Goal: Information Seeking & Learning: Learn about a topic

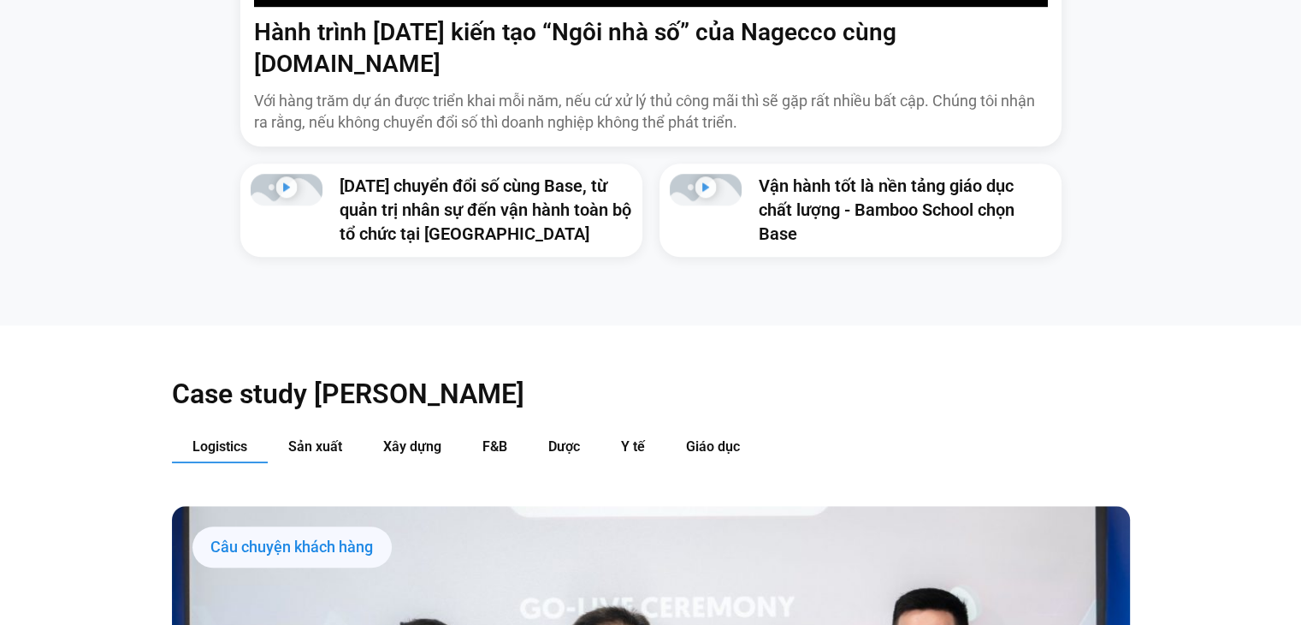
scroll to position [1703, 0]
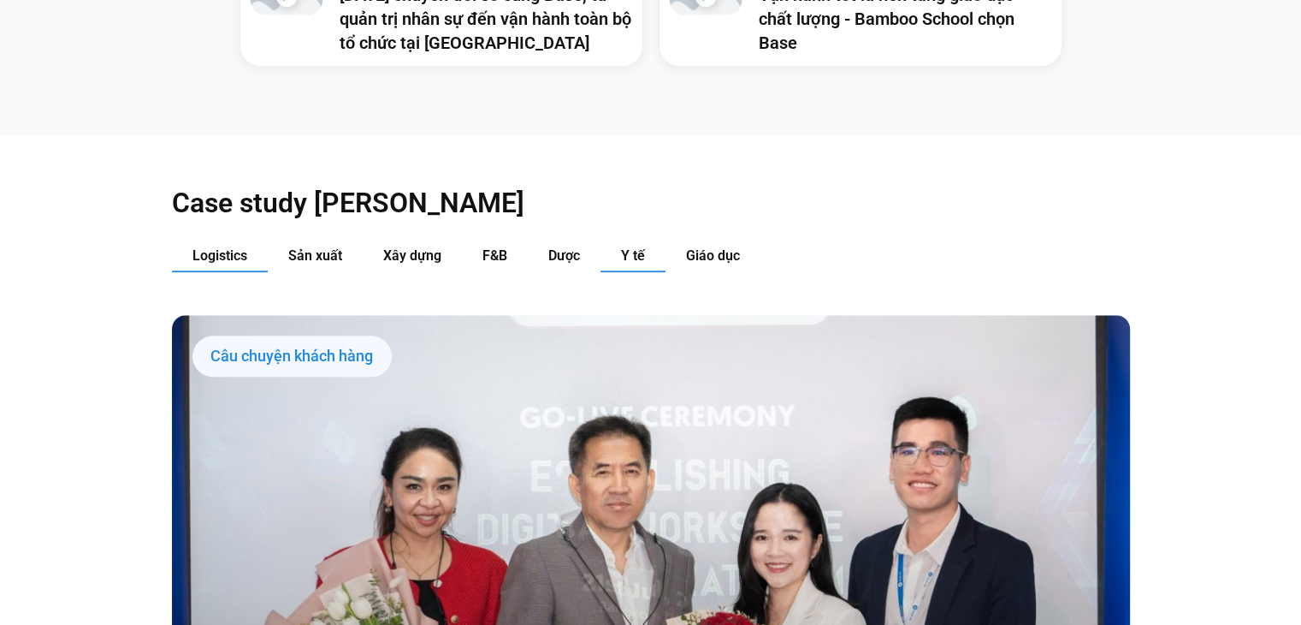
click at [632, 247] on span "Y tế" at bounding box center [633, 255] width 24 height 16
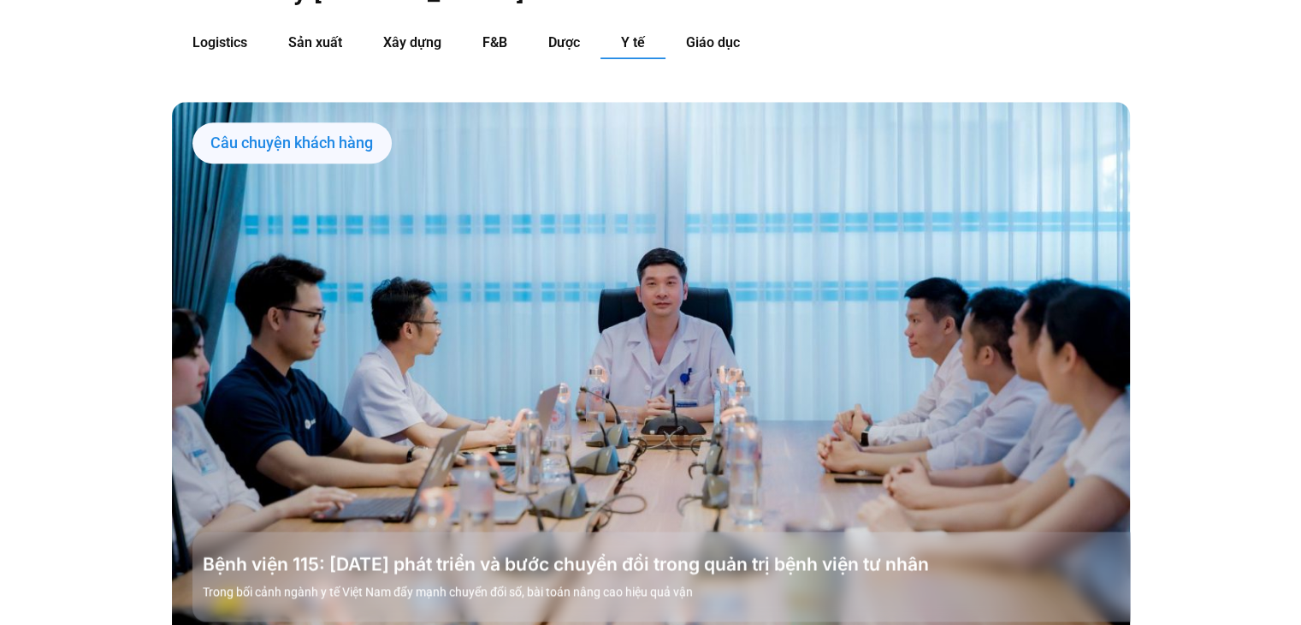
scroll to position [2046, 0]
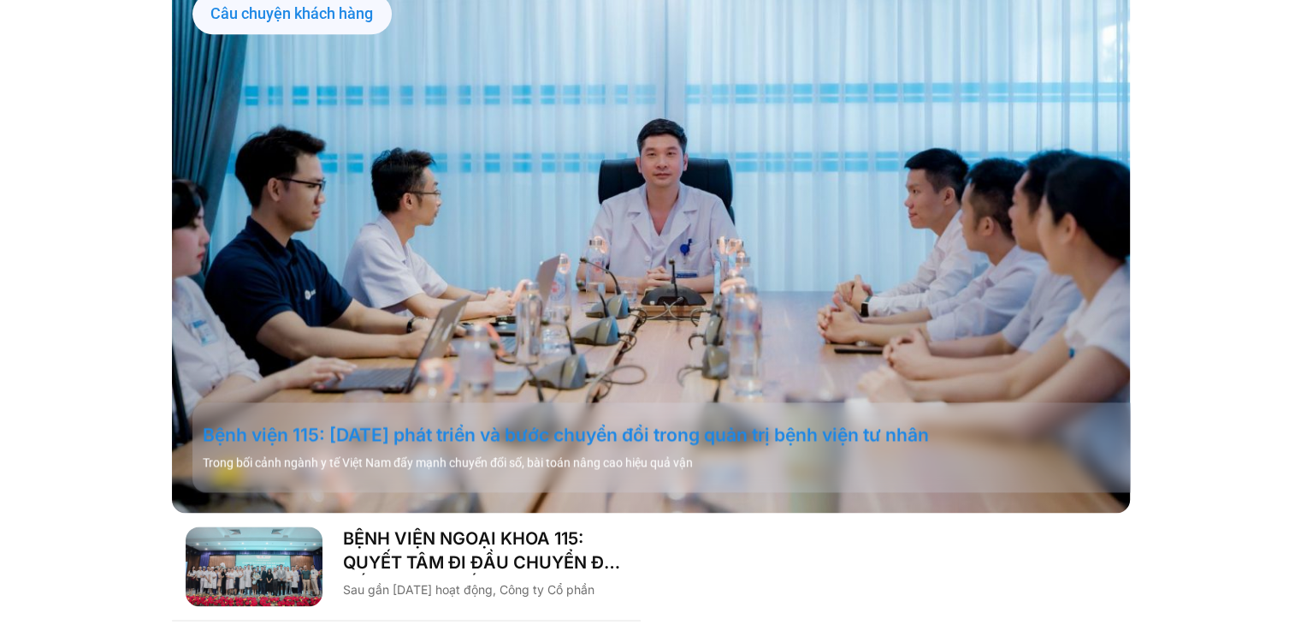
click at [471, 423] on link "Bệnh viện 115: 20 năm phát triển và bước chuyển đổi trong quản trị bệnh viện tư…" at bounding box center [672, 435] width 938 height 24
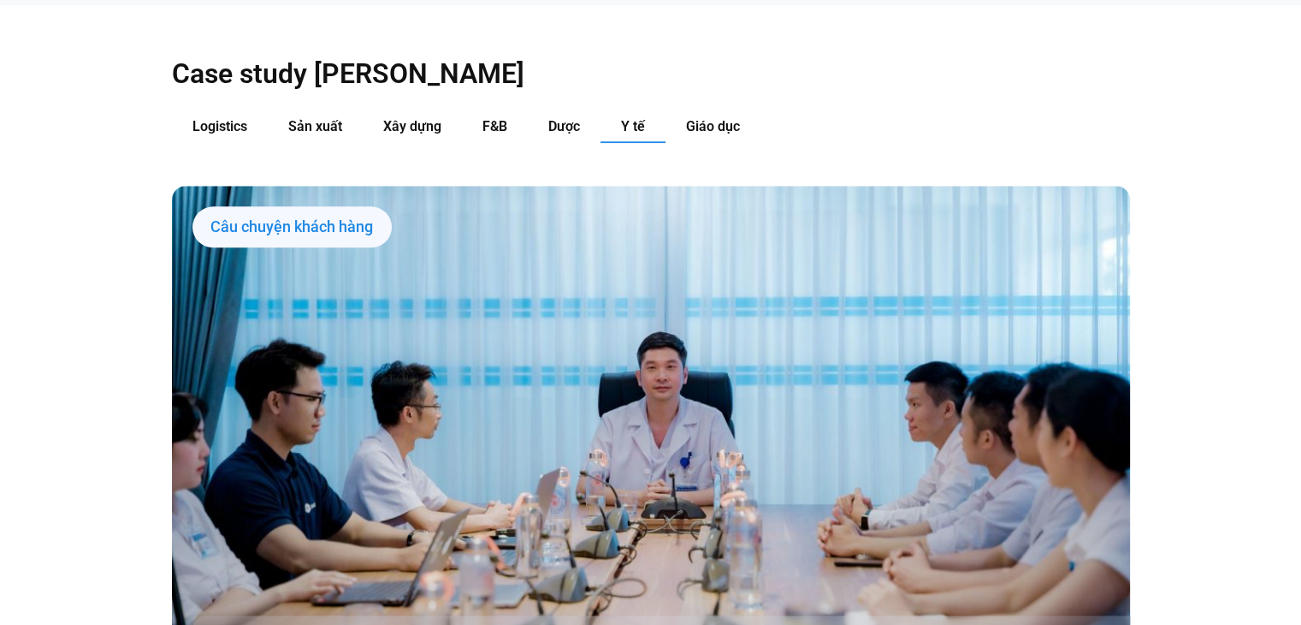
scroll to position [1696, 0]
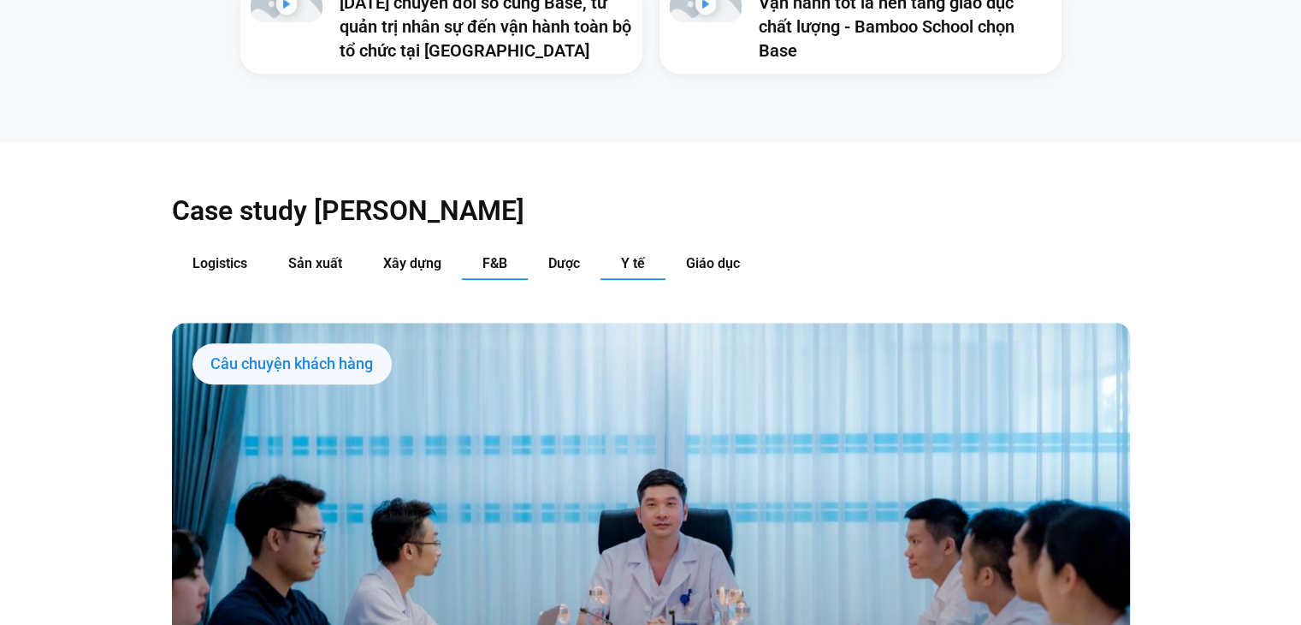
drag, startPoint x: 500, startPoint y: 236, endPoint x: 508, endPoint y: 237, distance: 8.6
click at [500, 255] on span "F&B" at bounding box center [495, 263] width 25 height 16
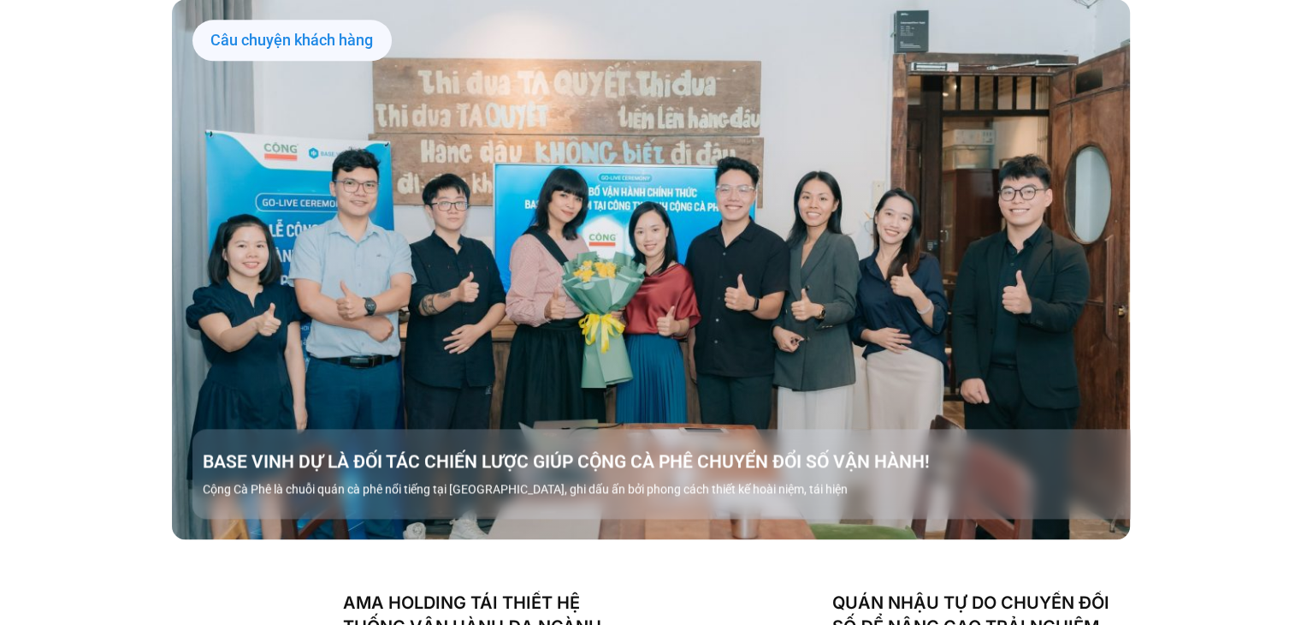
scroll to position [2038, 0]
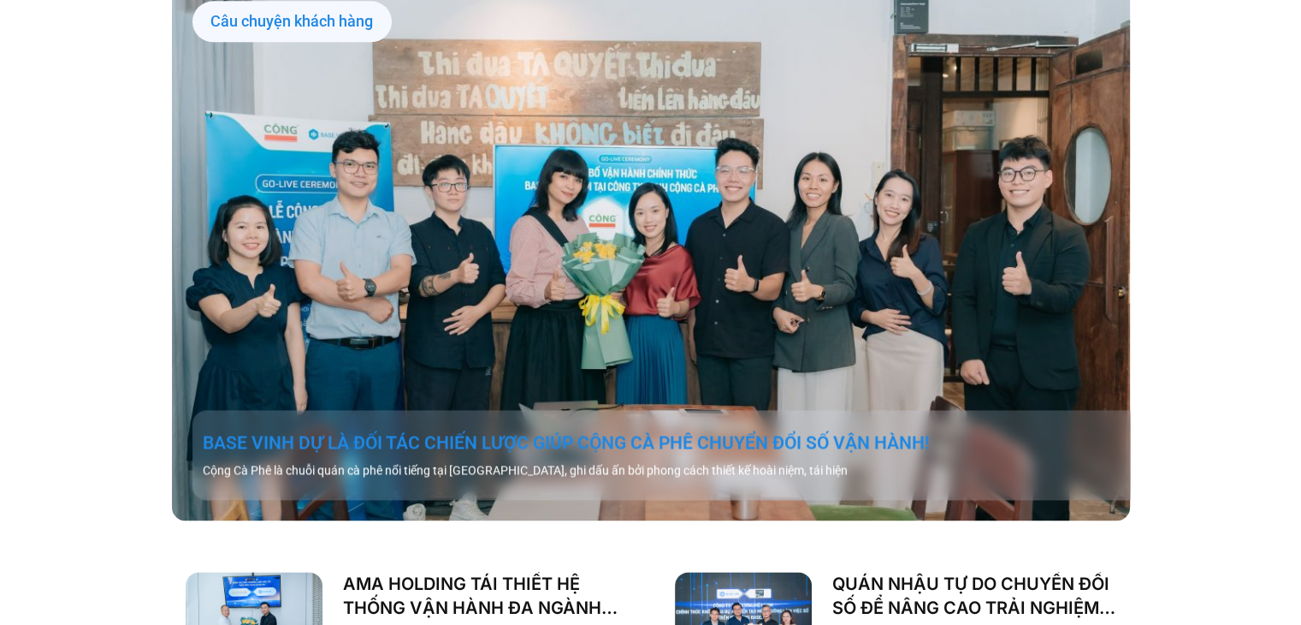
click at [619, 430] on link "BASE VINH DỰ LÀ ĐỐI TÁC CHIẾN LƯỢC GIÚP CỘNG CÀ PHÊ CHUYỂN ĐỔI SỐ VẬN HÀNH!" at bounding box center [672, 442] width 938 height 24
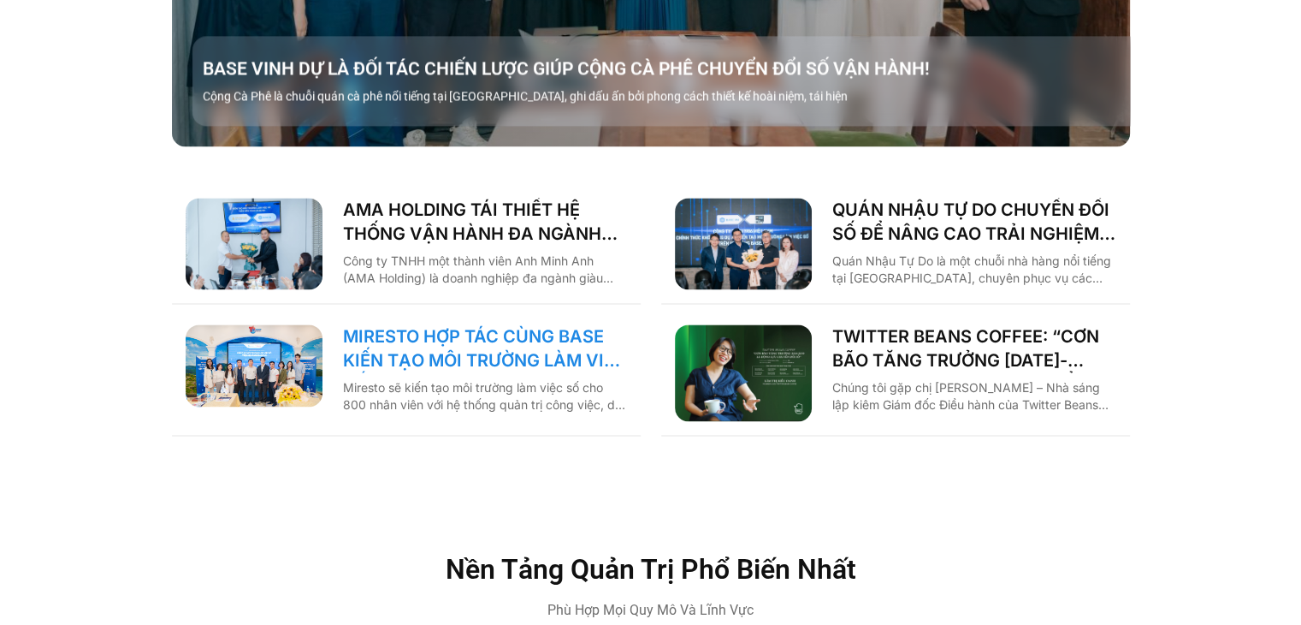
scroll to position [2543, 0]
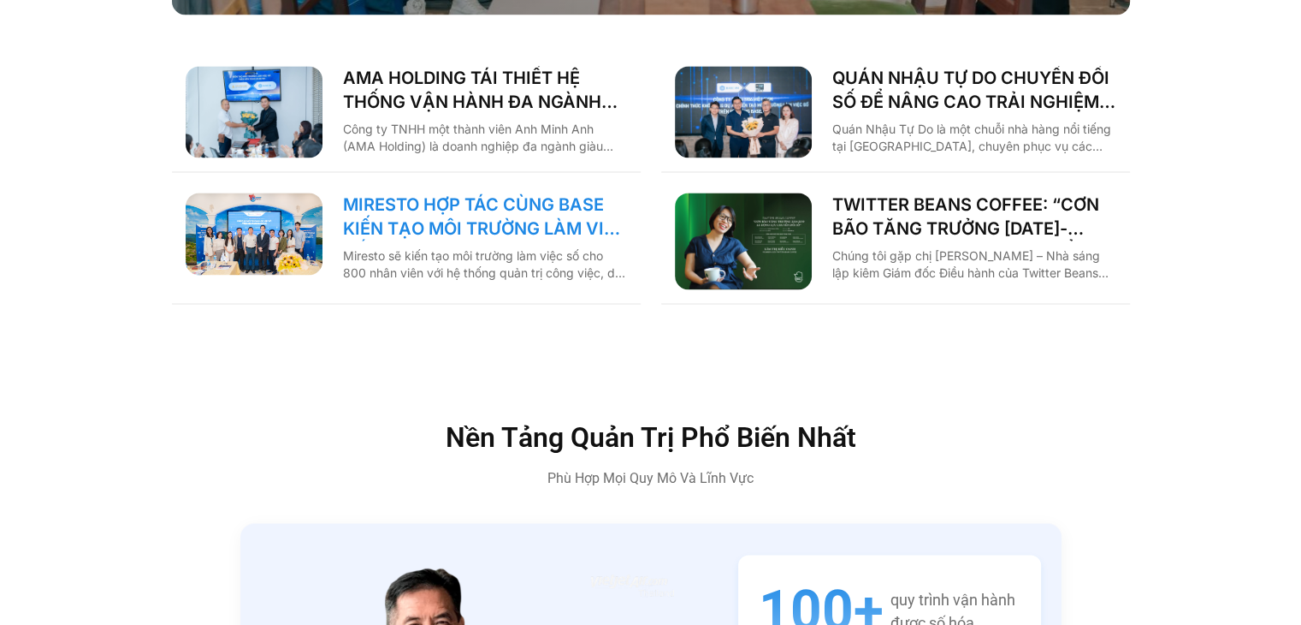
click at [522, 192] on link "MIRESTO HỢP TÁC CÙNG BASE KIẾN TẠO MÔI TRƯỜNG LÀM VIỆC SỐ" at bounding box center [485, 216] width 284 height 48
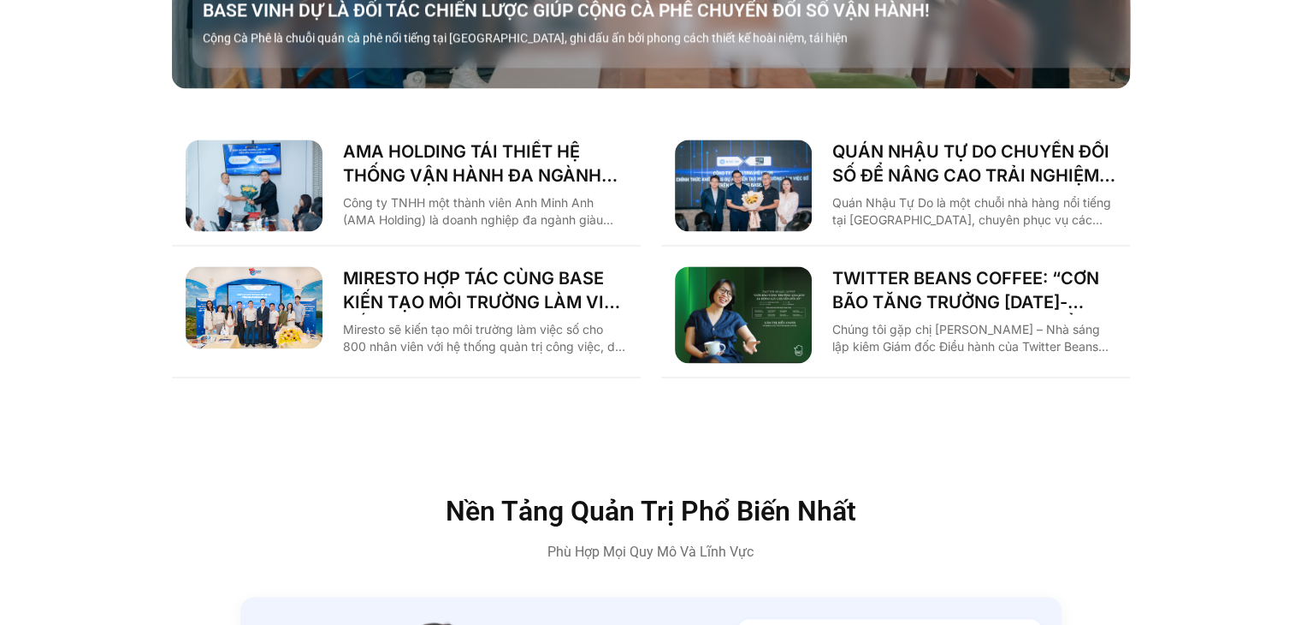
scroll to position [2365, 0]
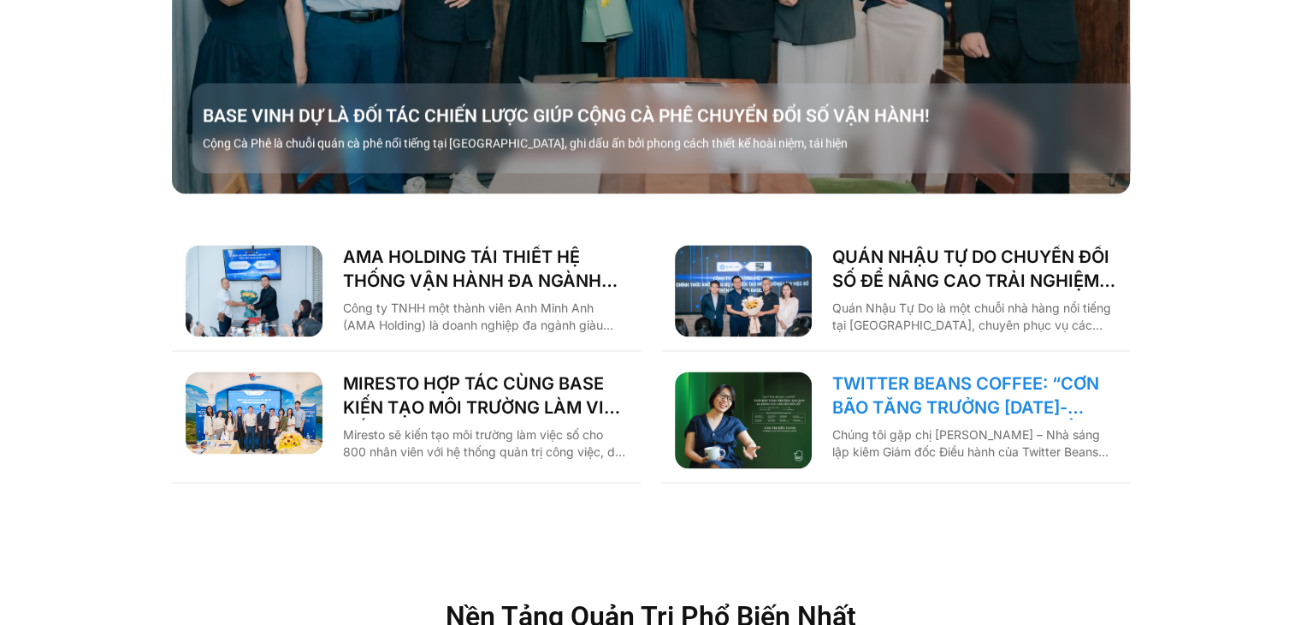
click at [845, 371] on link "TWITTER BEANS COFFEE: “CƠN BÃO TĂNG TRƯỞNG 2018-2019 LÀ ĐỘNG LỰC CHUYỂN ĐỔI SỐ”" at bounding box center [974, 395] width 284 height 48
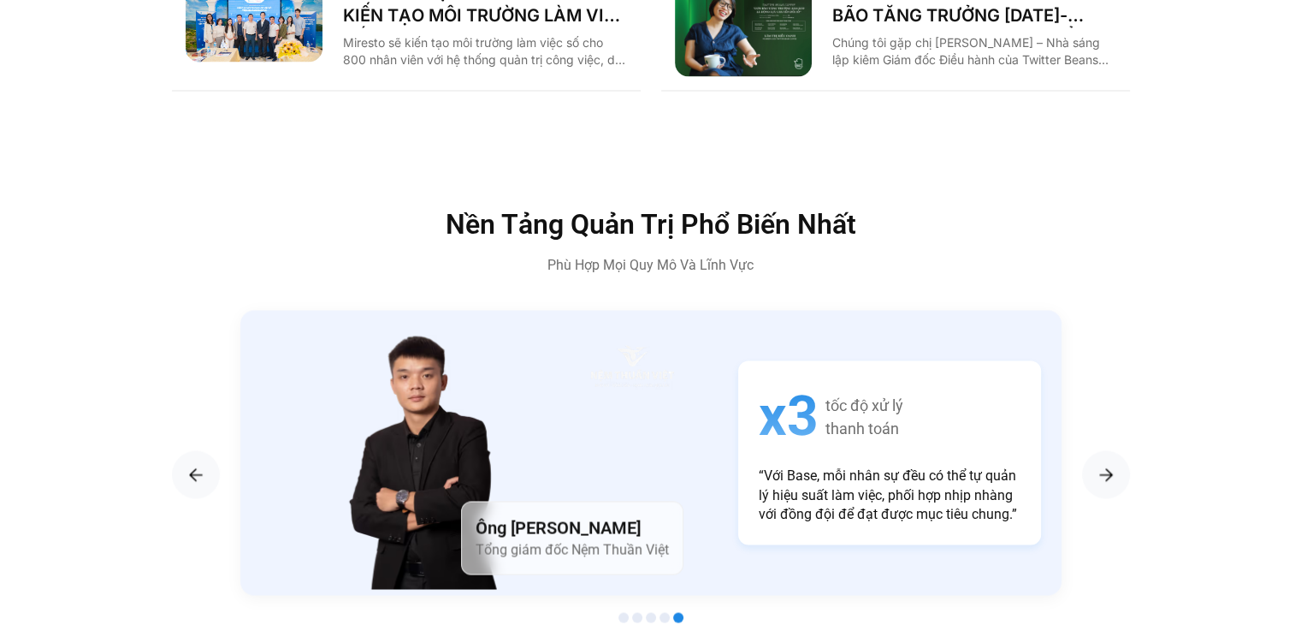
scroll to position [2443, 0]
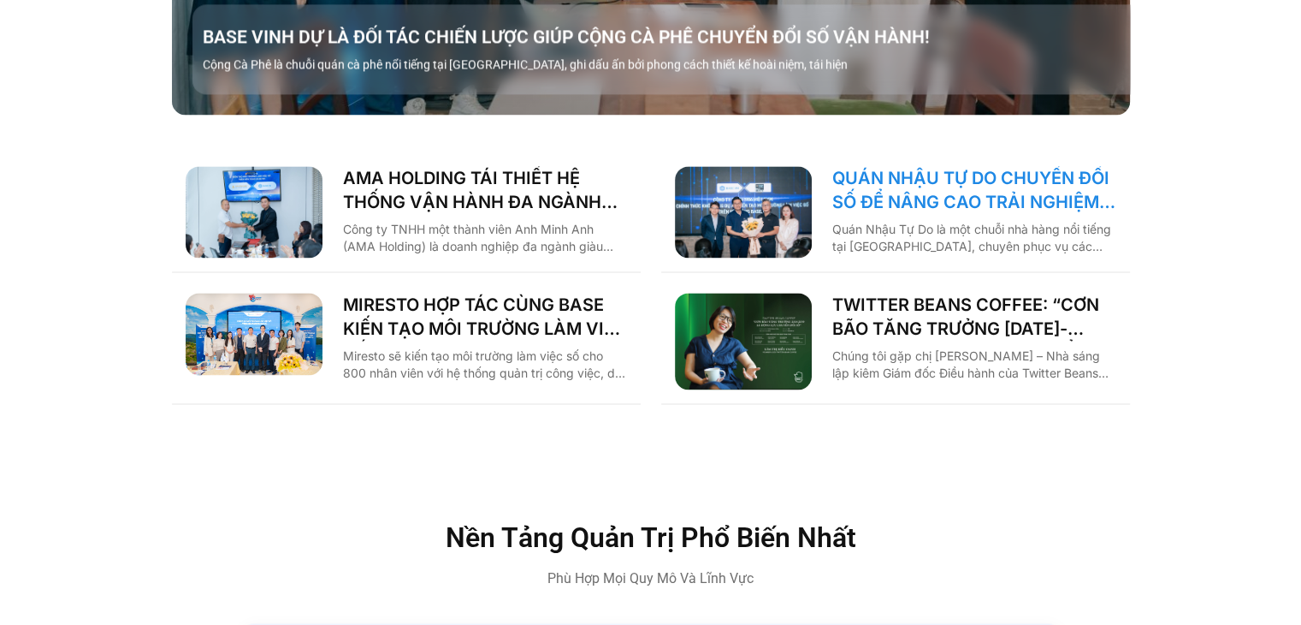
click at [879, 169] on link "QUÁN NHẬU TỰ DO CHUYỂN ĐỔI SỐ ĐỂ NÂNG CAO TRẢI NGHIỆM CHO 1000 NHÂN SỰ" at bounding box center [974, 190] width 284 height 48
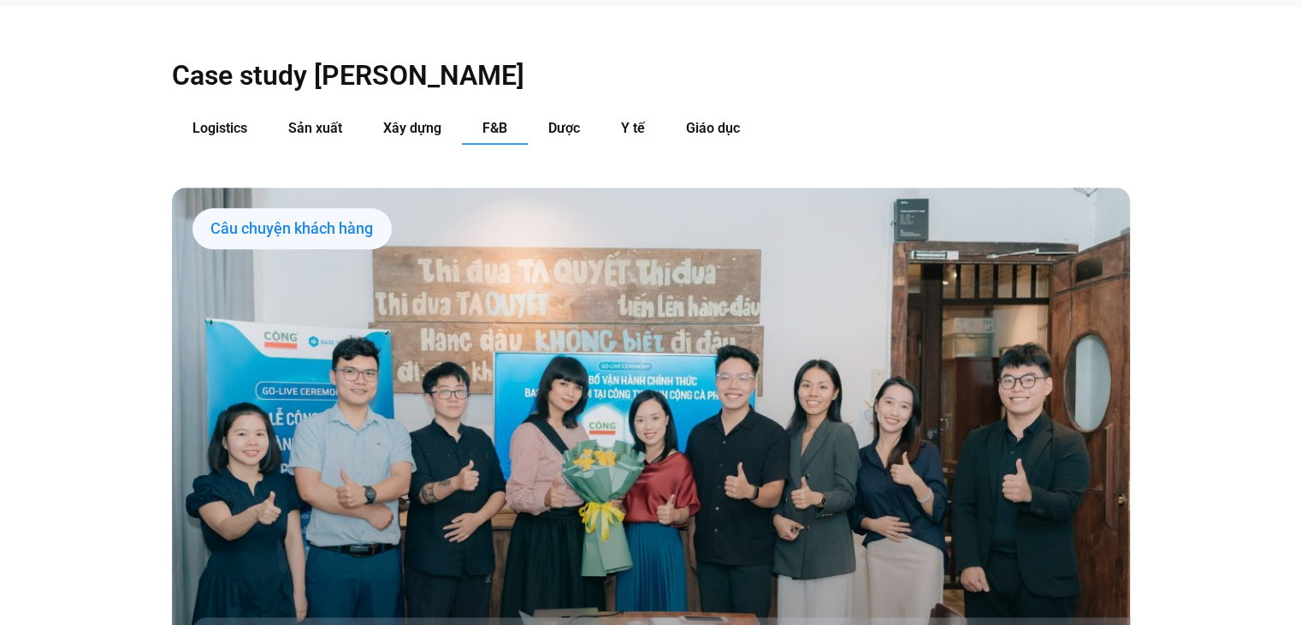
scroll to position [1666, 0]
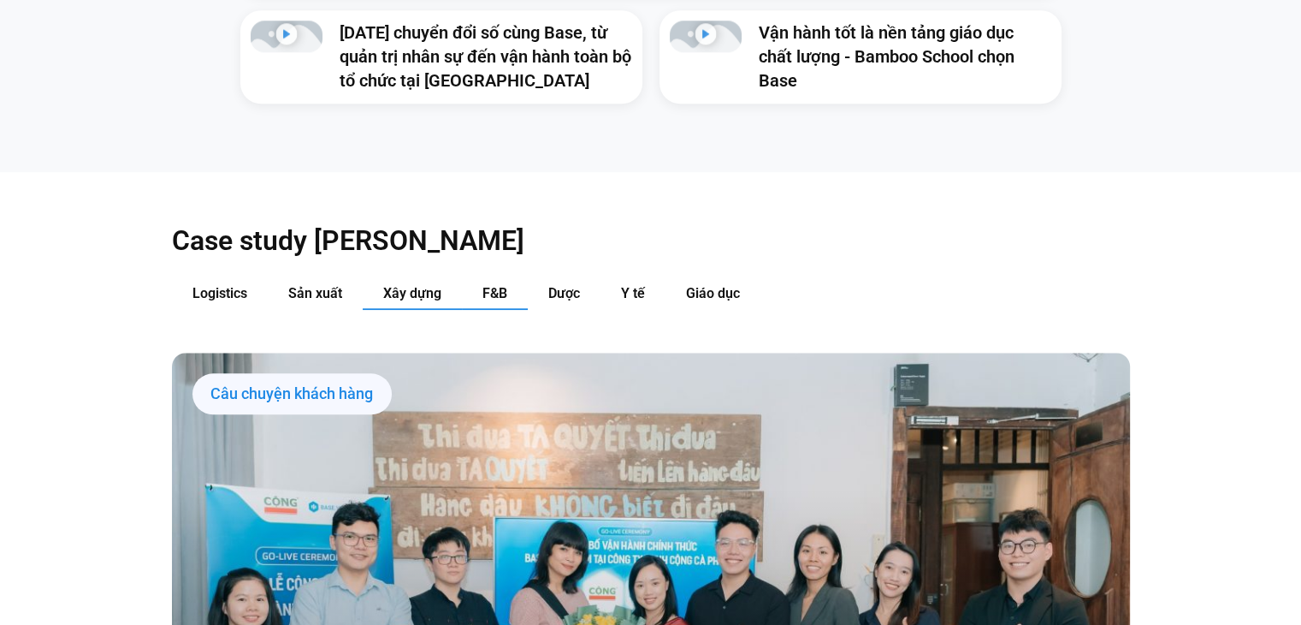
click at [385, 285] on span "Xây dựng" at bounding box center [412, 293] width 58 height 16
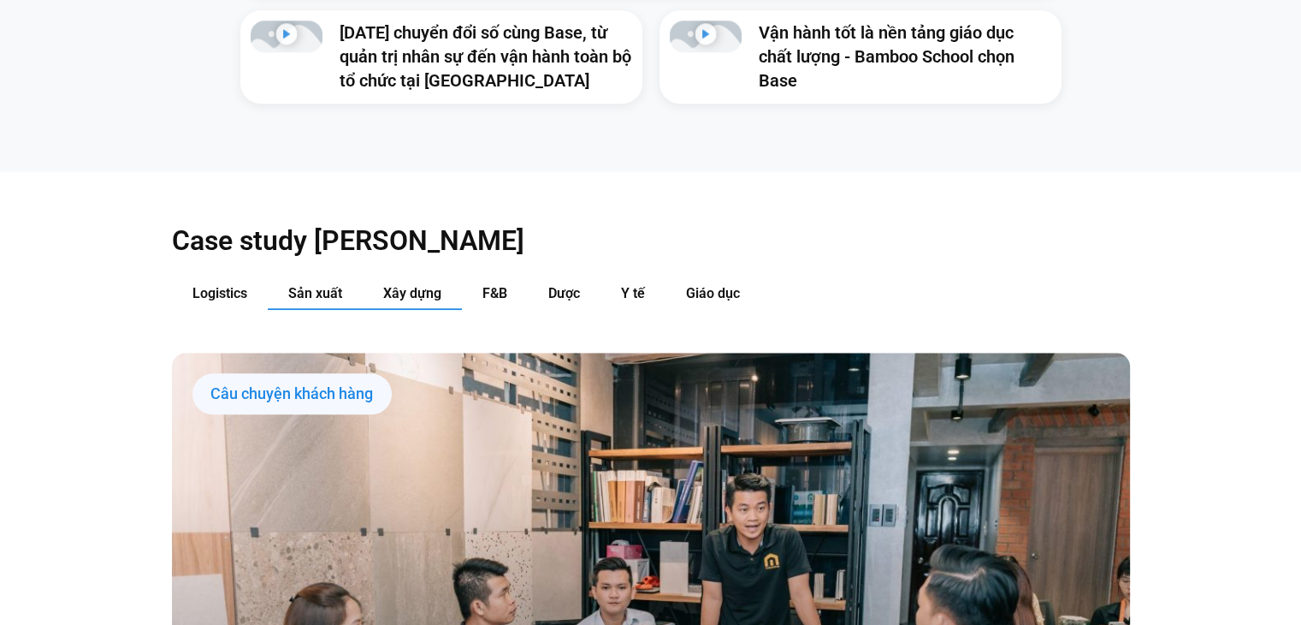
click at [340, 278] on button "Sản xuất" at bounding box center [315, 294] width 95 height 32
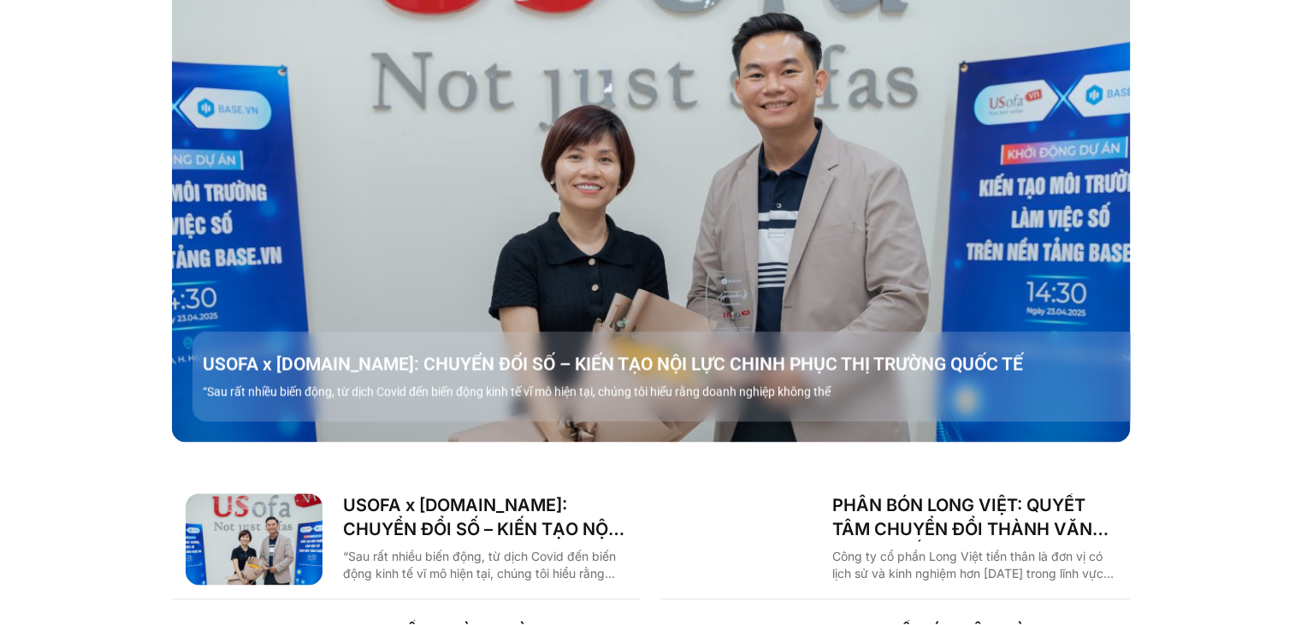
scroll to position [1922, 0]
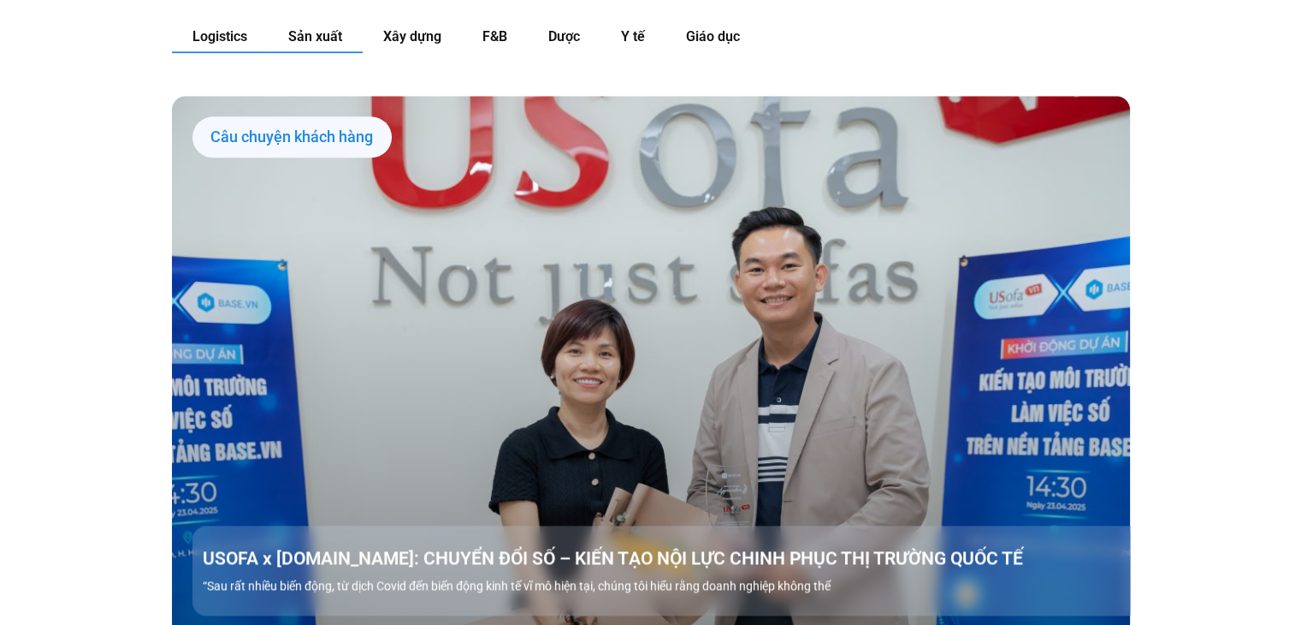
click at [226, 28] on span "Logistics" at bounding box center [219, 36] width 55 height 16
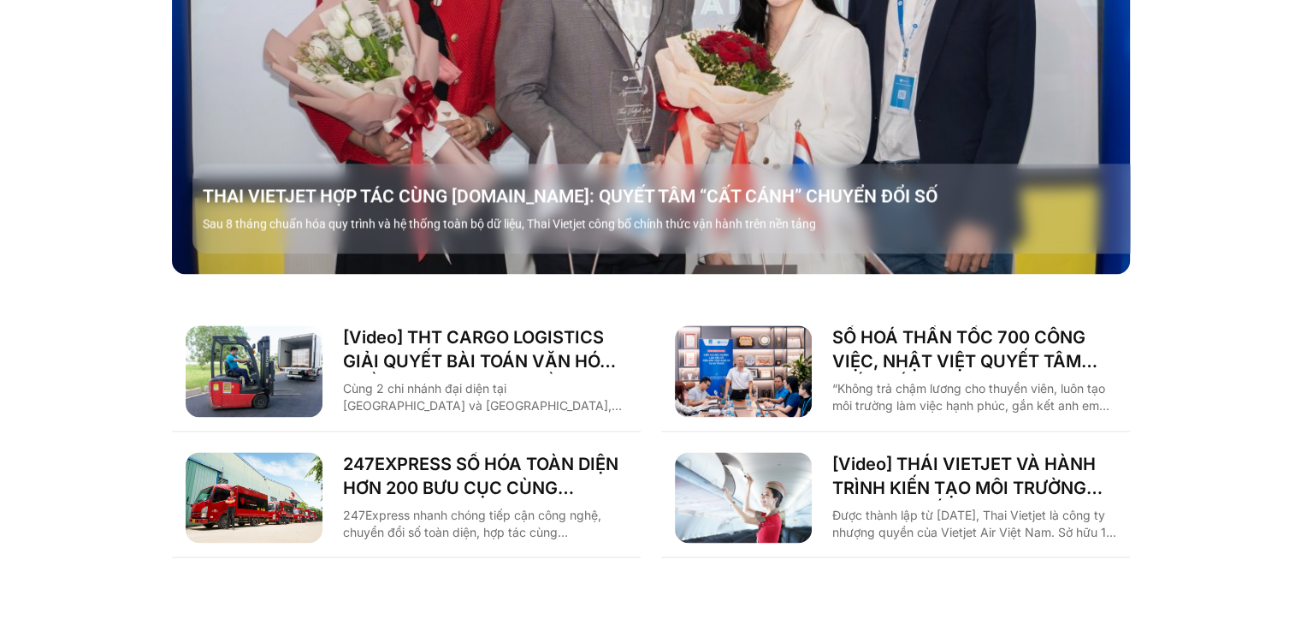
scroll to position [2521, 0]
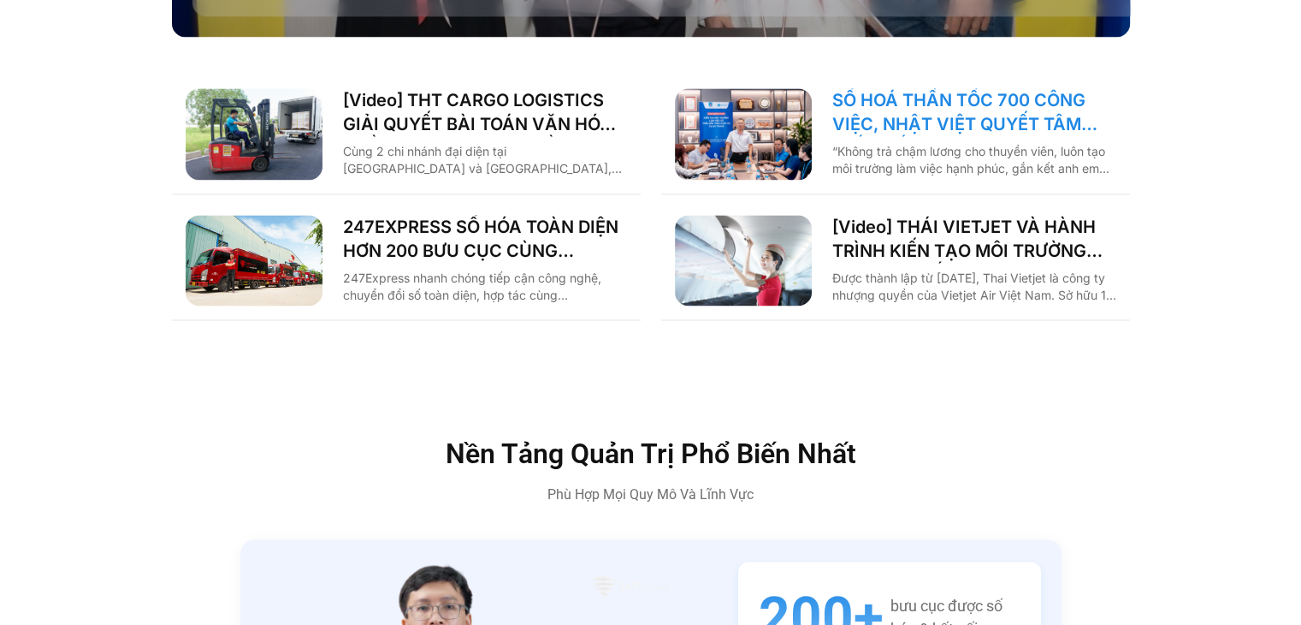
click at [954, 88] on link "SỐ HOÁ THẦN TỐC 700 CÔNG VIỆC, NHẬT VIỆT QUYẾT TÂM “GẮN KẾT TÀU – BỜ”" at bounding box center [974, 112] width 284 height 48
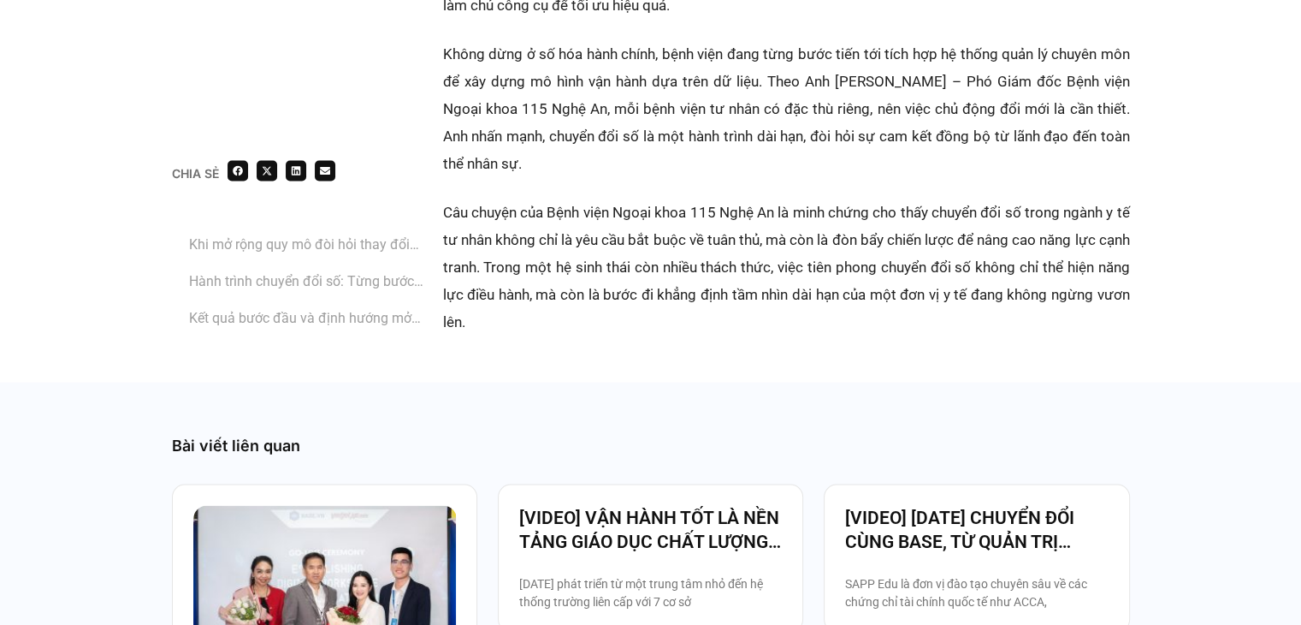
scroll to position [3764, 0]
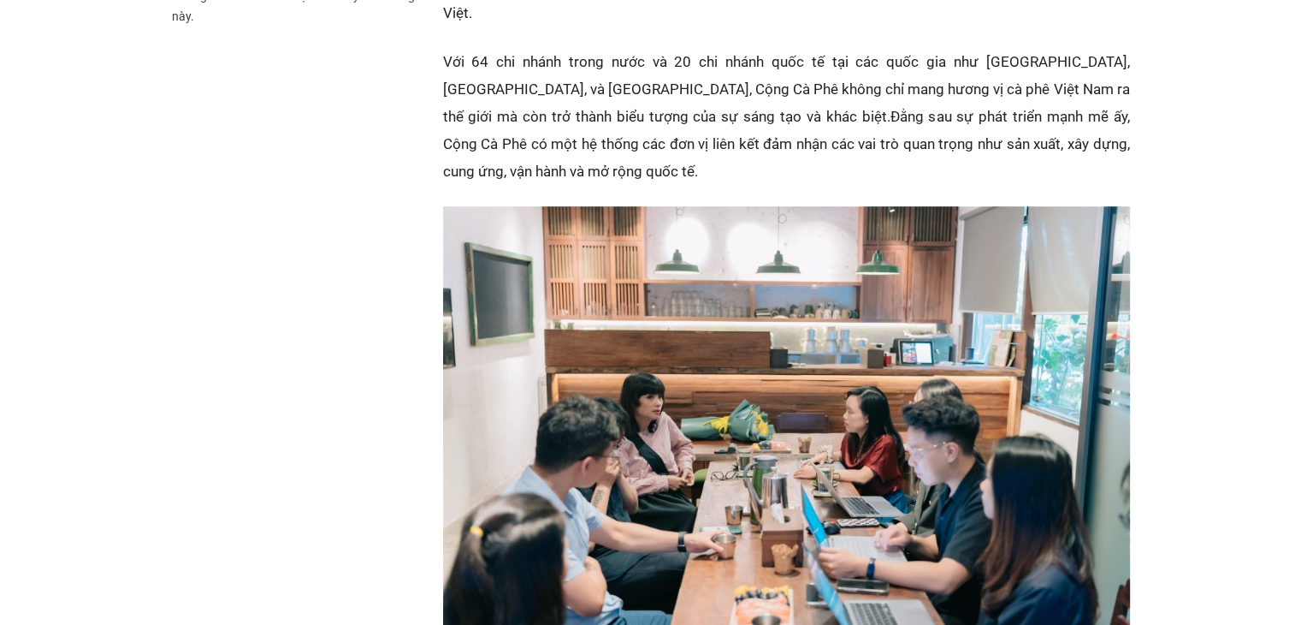
scroll to position [1454, 0]
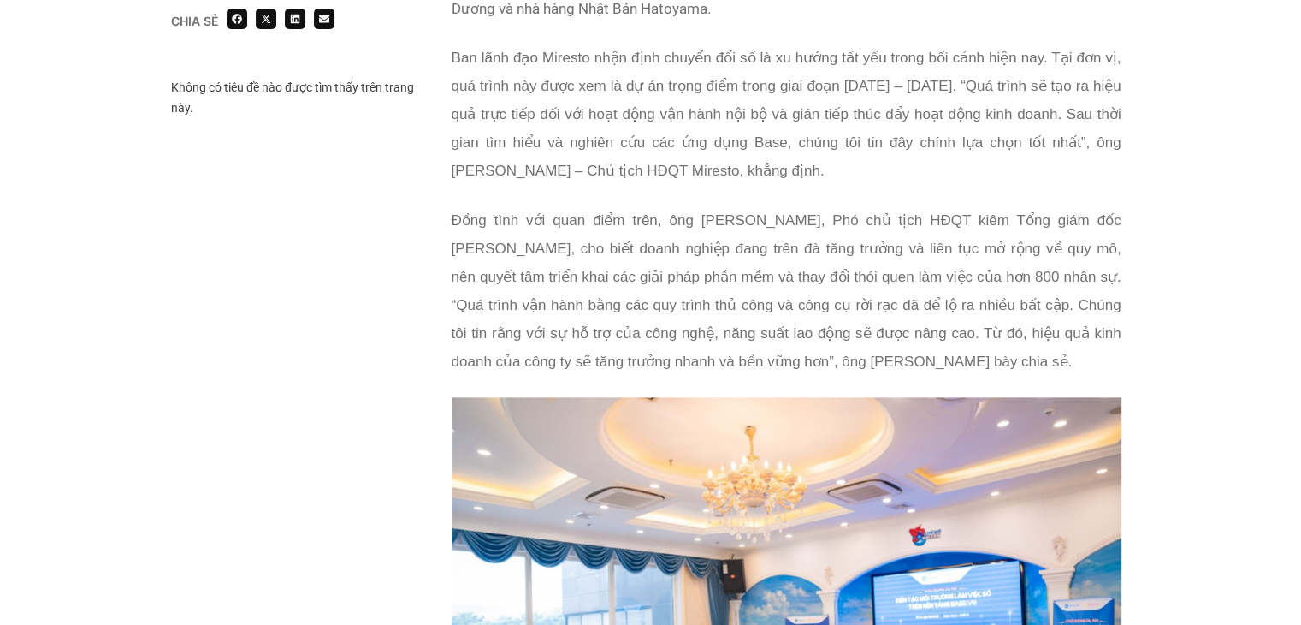
scroll to position [1369, 0]
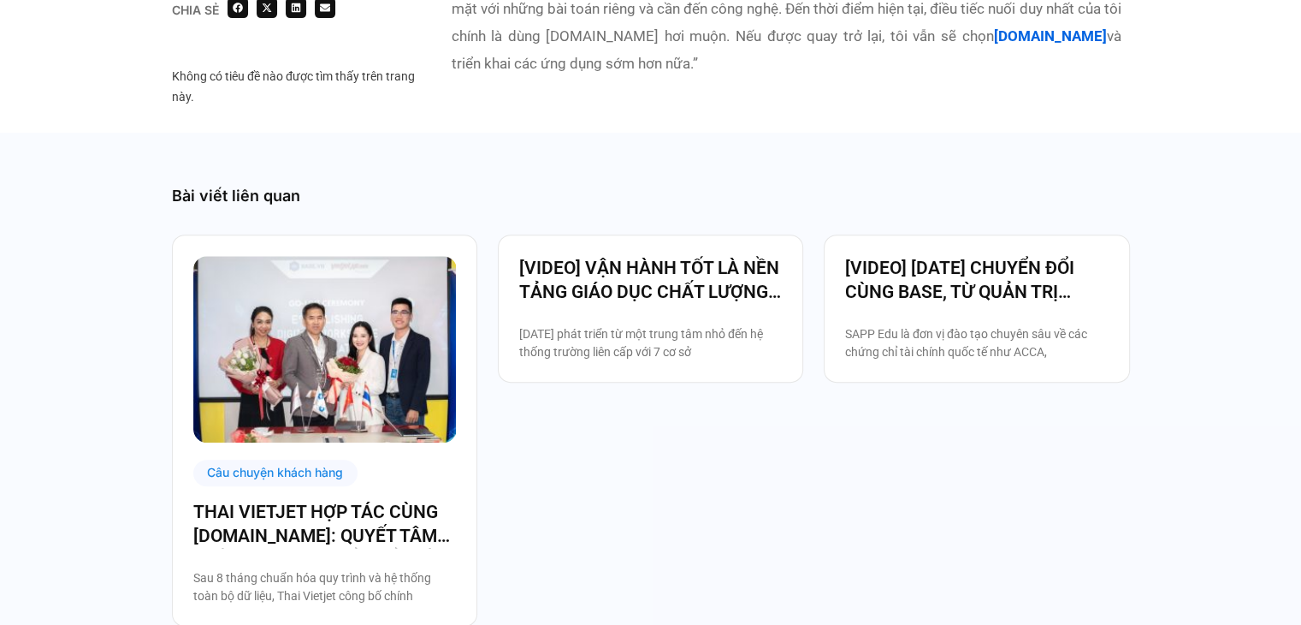
scroll to position [7272, 0]
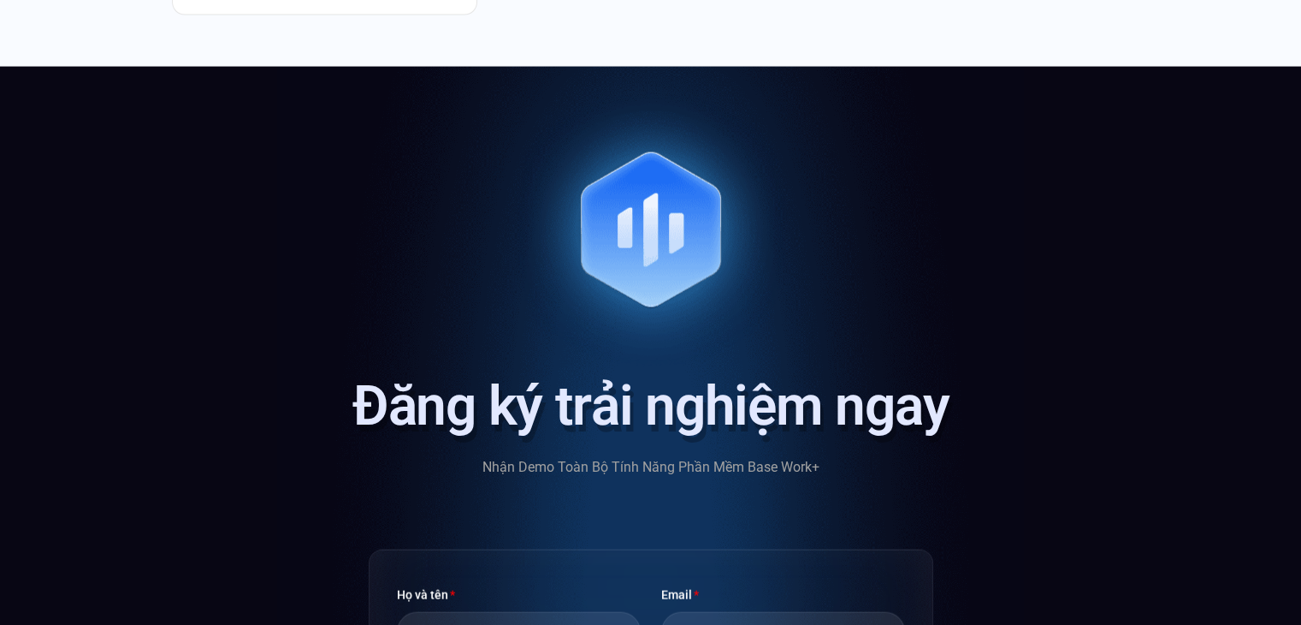
scroll to position [3850, 0]
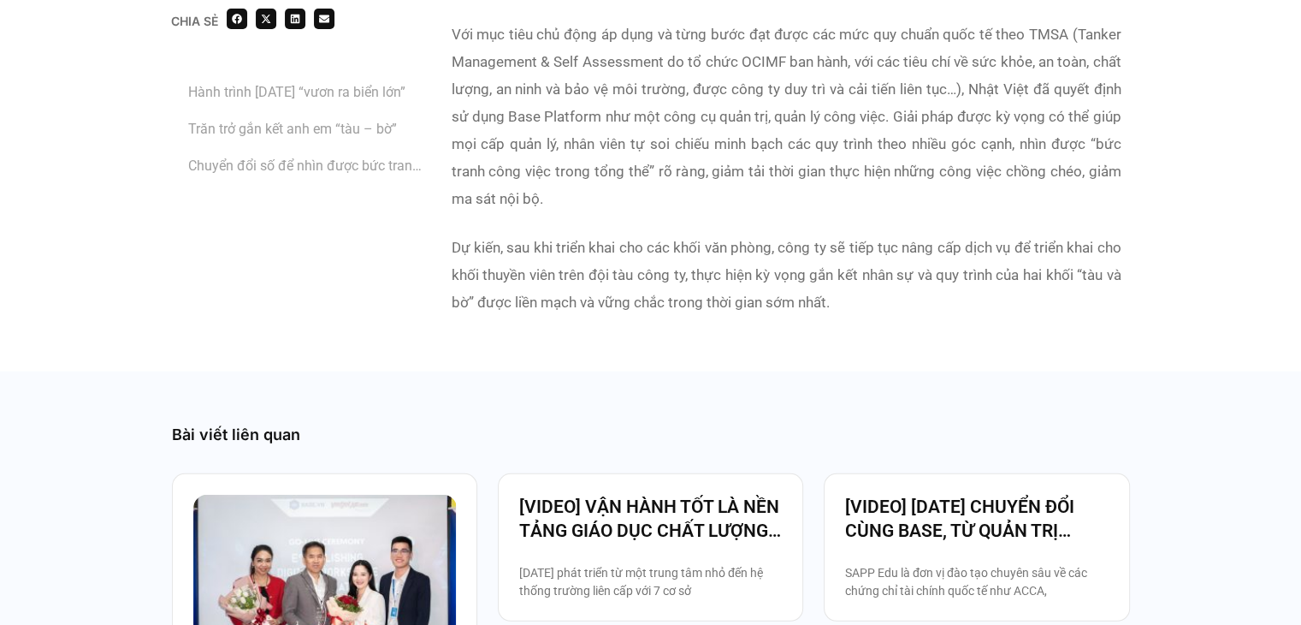
scroll to position [5133, 0]
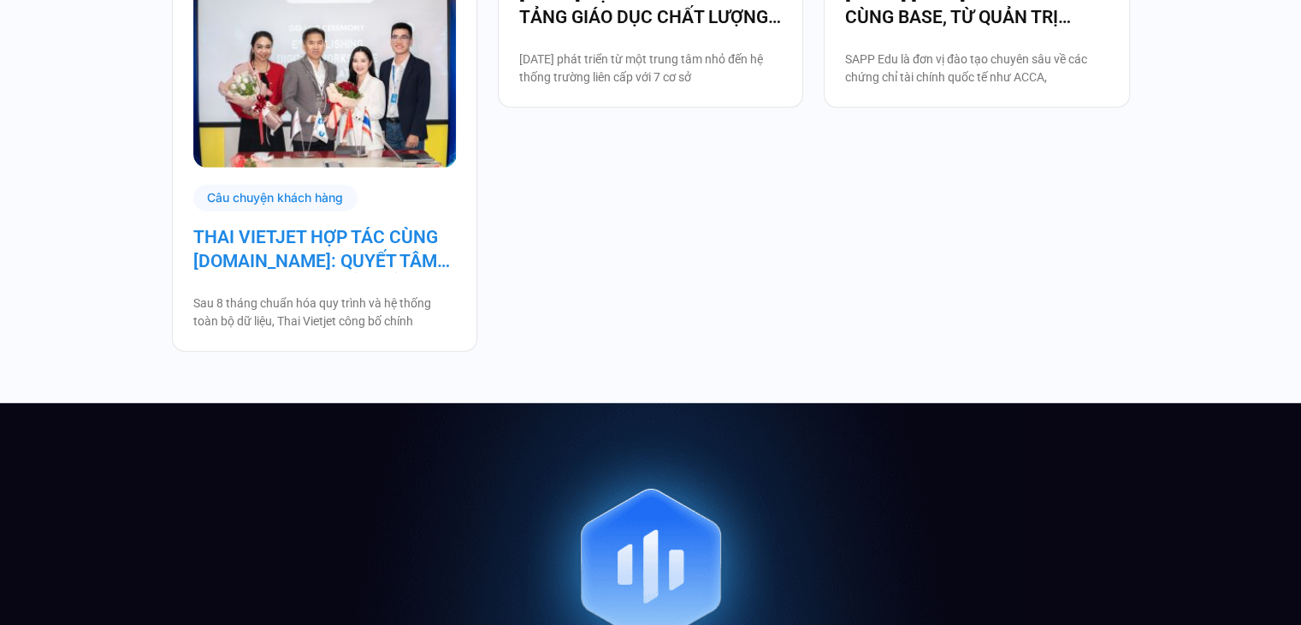
click at [337, 273] on link "THAI VIETJET HỢP TÁC CÙNG [DOMAIN_NAME]: QUYẾT TÂM “CẤT CÁNH” CHUYỂN ĐỔI SỐ" at bounding box center [324, 249] width 263 height 48
